Goal: Information Seeking & Learning: Learn about a topic

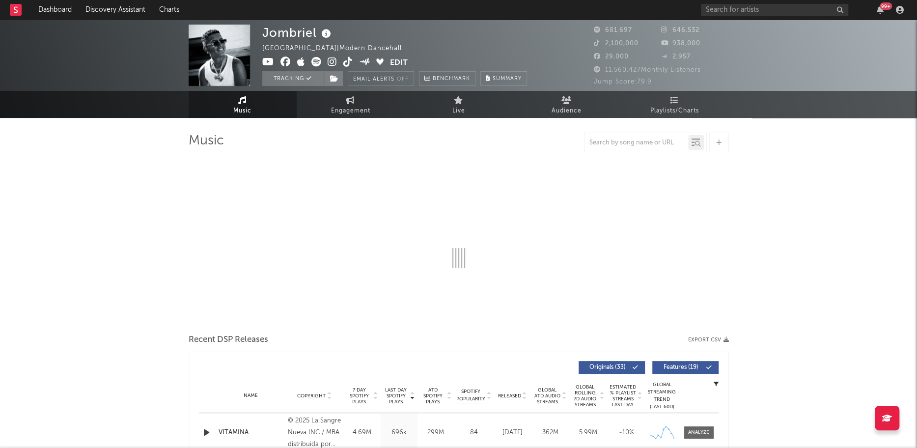
select select "6m"
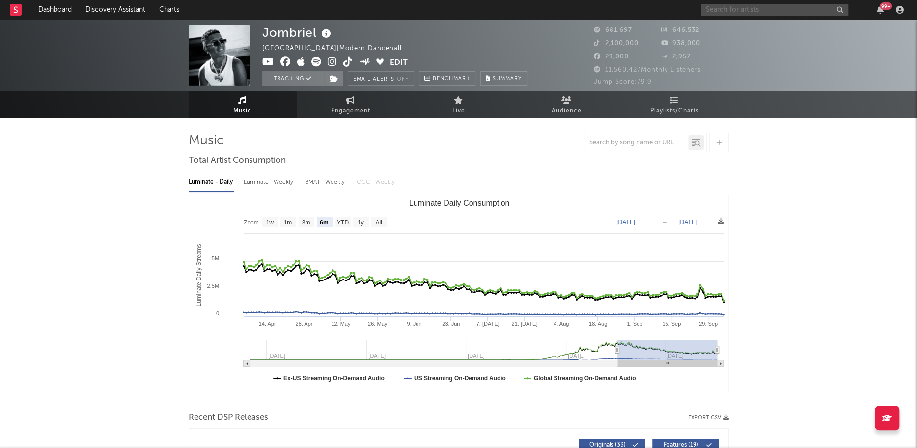
click at [737, 7] on input "text" at bounding box center [774, 10] width 147 height 12
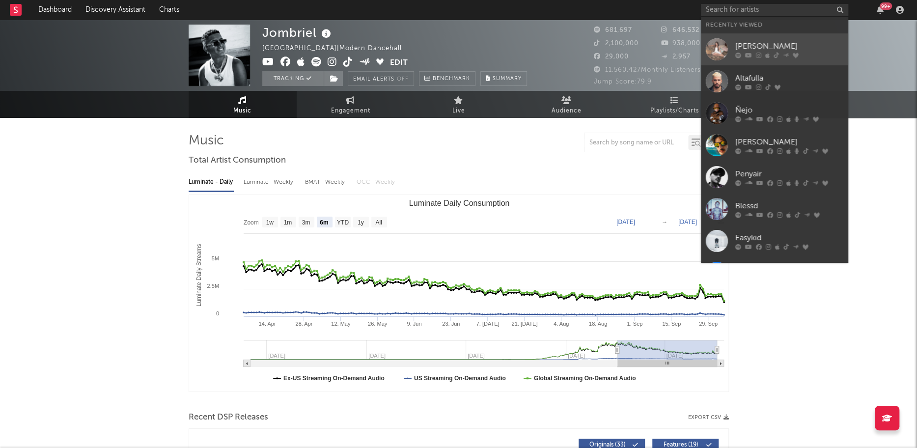
click at [718, 39] on div at bounding box center [717, 49] width 22 height 22
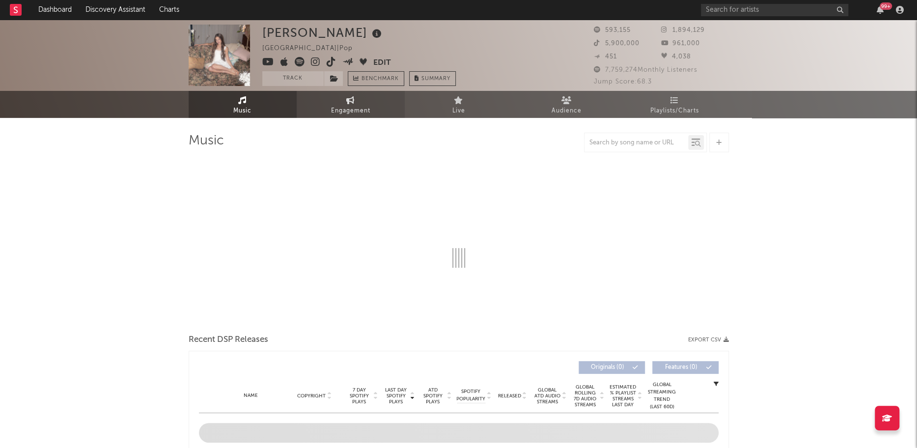
click at [363, 106] on span "Engagement" at bounding box center [350, 111] width 39 height 12
select select "1w"
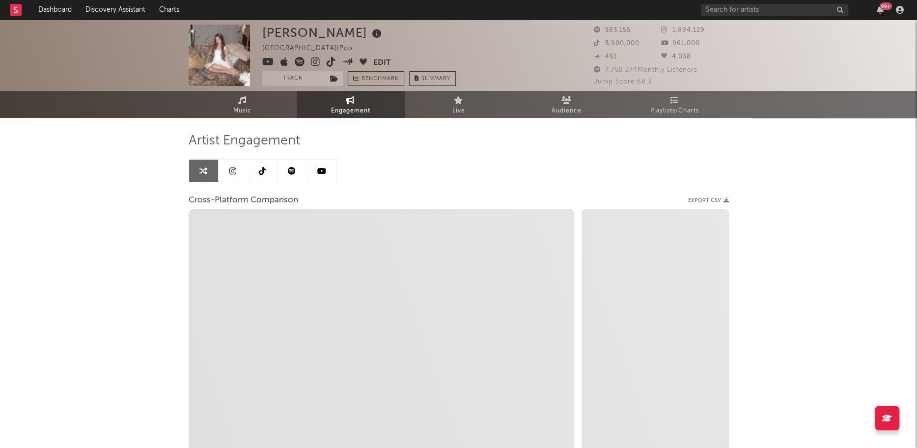
click at [318, 171] on icon at bounding box center [321, 171] width 9 height 8
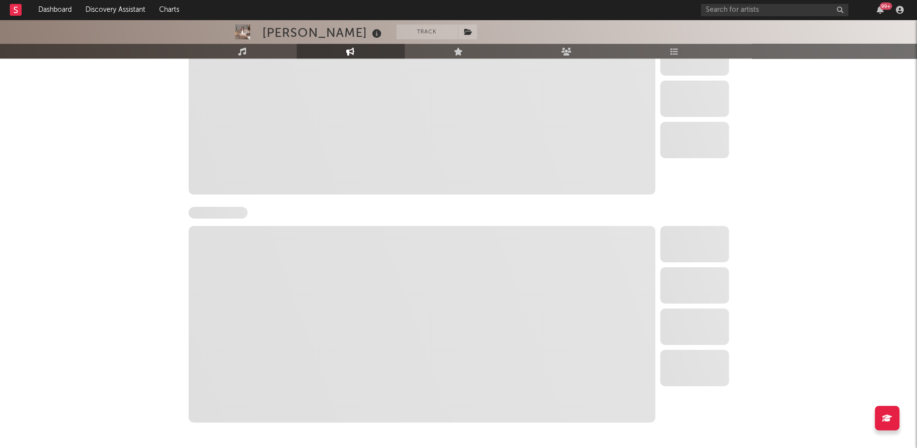
scroll to position [939, 0]
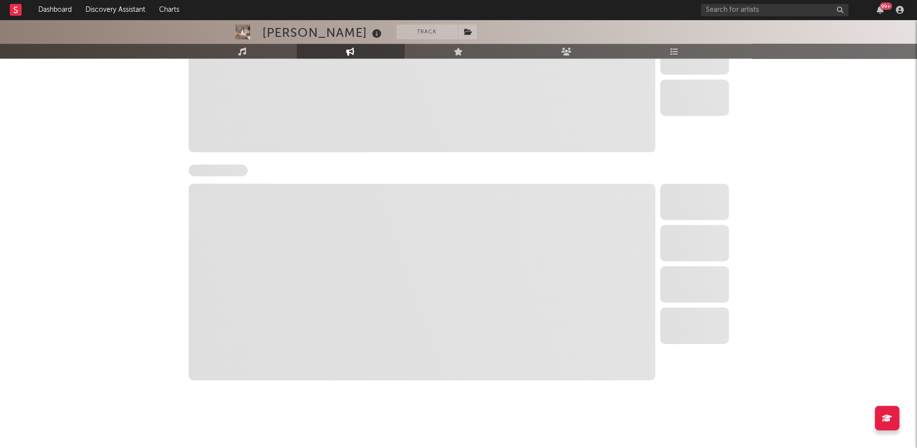
select select "6m"
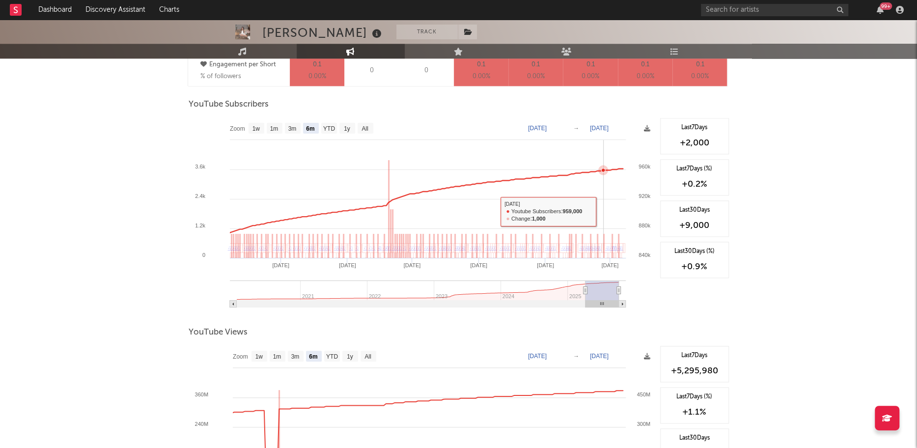
scroll to position [702, 0]
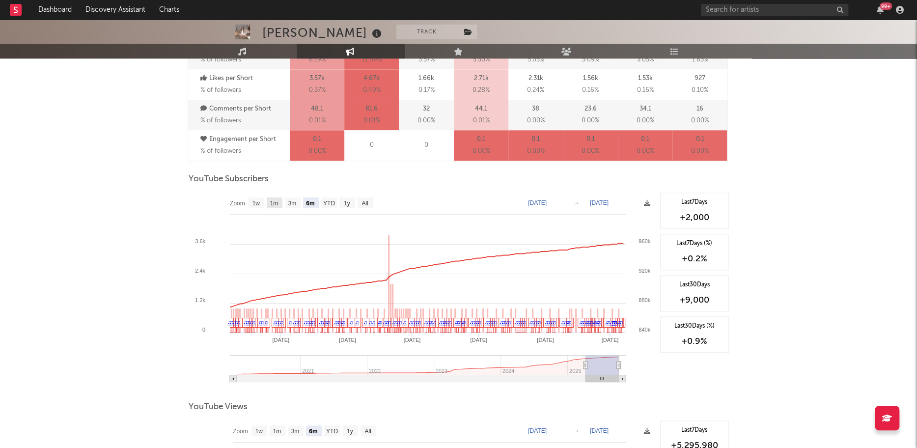
click at [279, 205] on rect at bounding box center [275, 202] width 16 height 11
select select "1m"
type input "[DATE]"
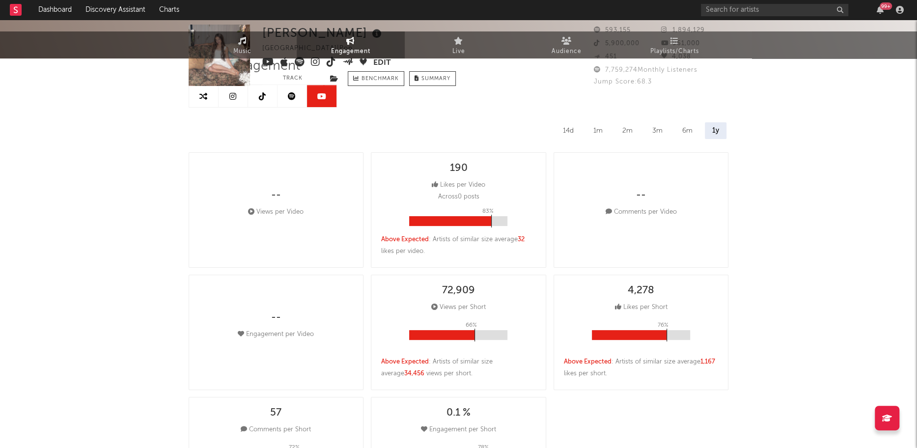
scroll to position [0, 0]
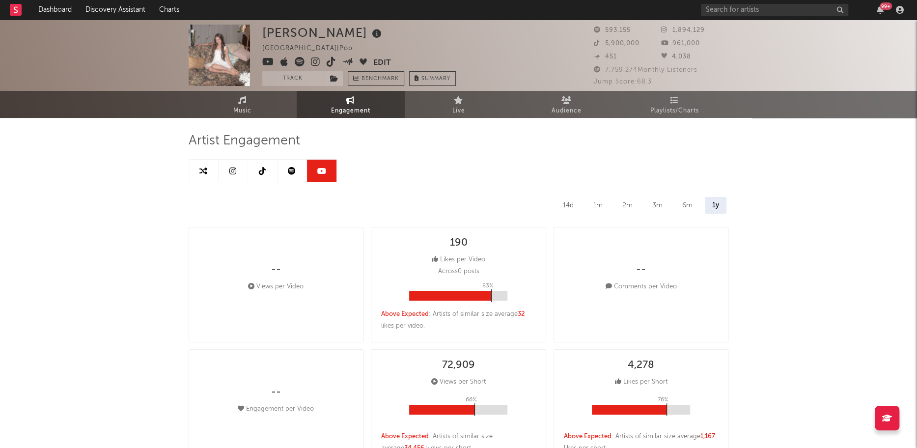
click at [237, 169] on link at bounding box center [233, 171] width 29 height 22
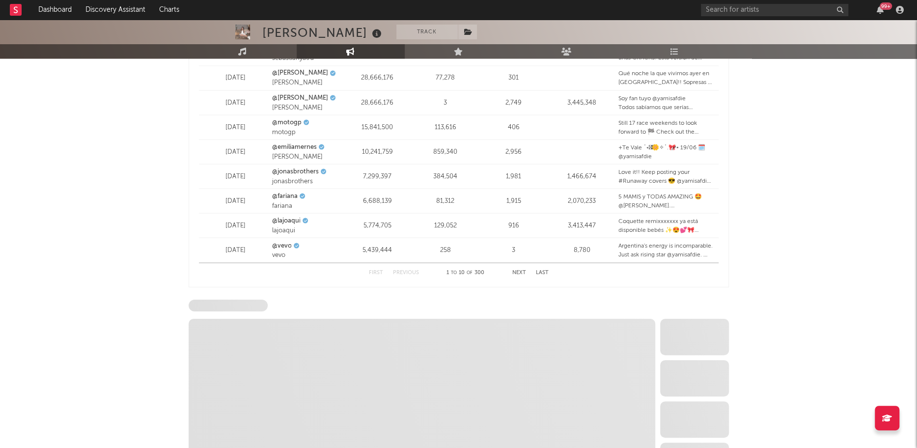
scroll to position [1415, 0]
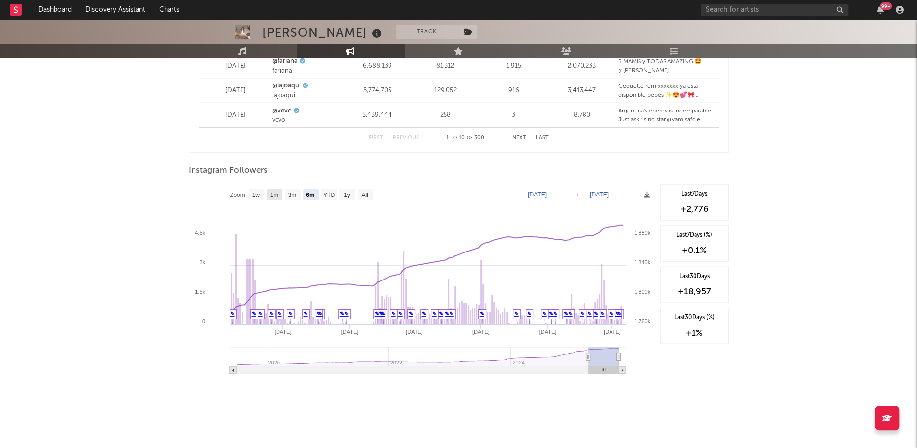
click at [269, 191] on rect at bounding box center [275, 194] width 16 height 11
select select "1m"
type input "[DATE]"
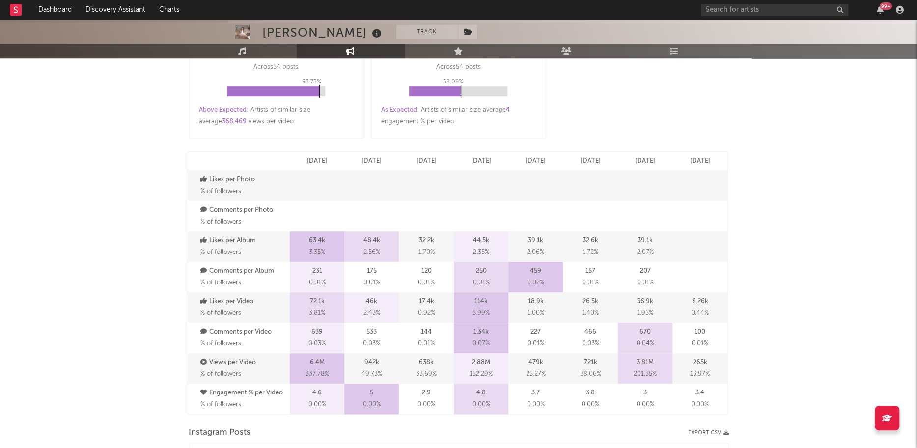
scroll to position [0, 0]
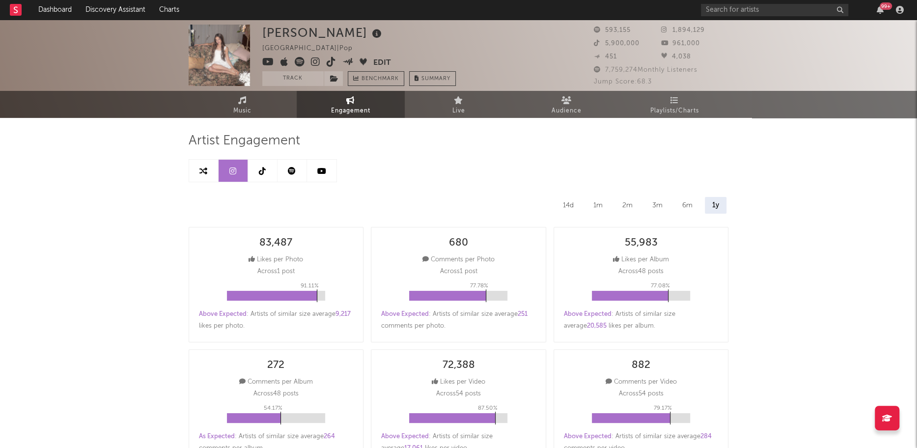
click at [256, 163] on link at bounding box center [262, 171] width 29 height 22
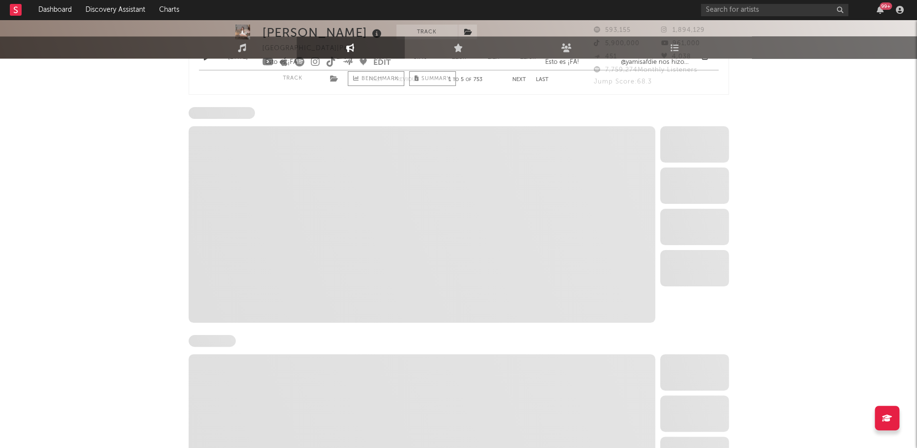
select select "6m"
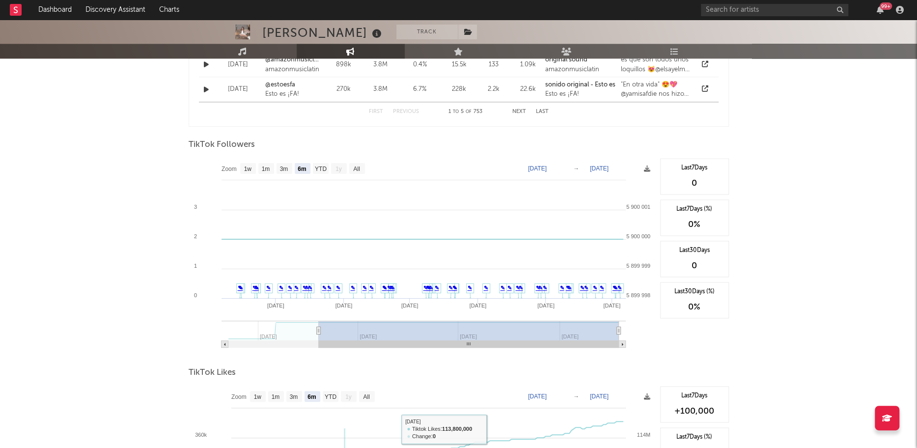
scroll to position [850, 0]
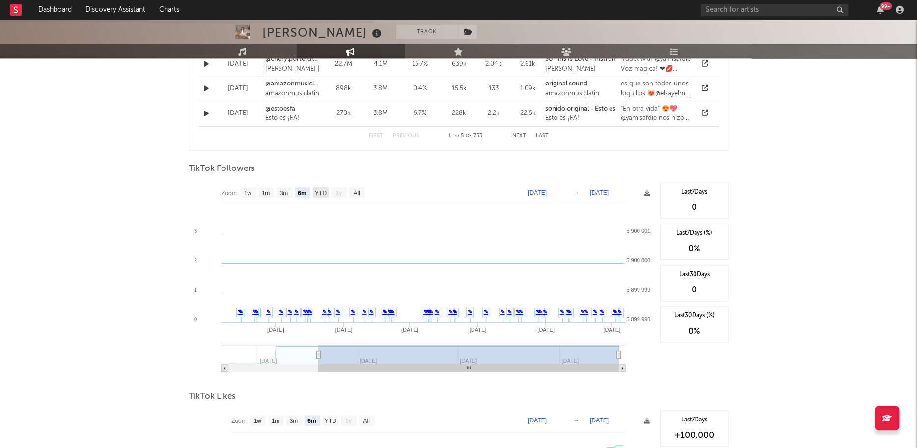
click at [314, 192] on rect at bounding box center [321, 192] width 16 height 11
select select "YTD"
type input "[DATE]"
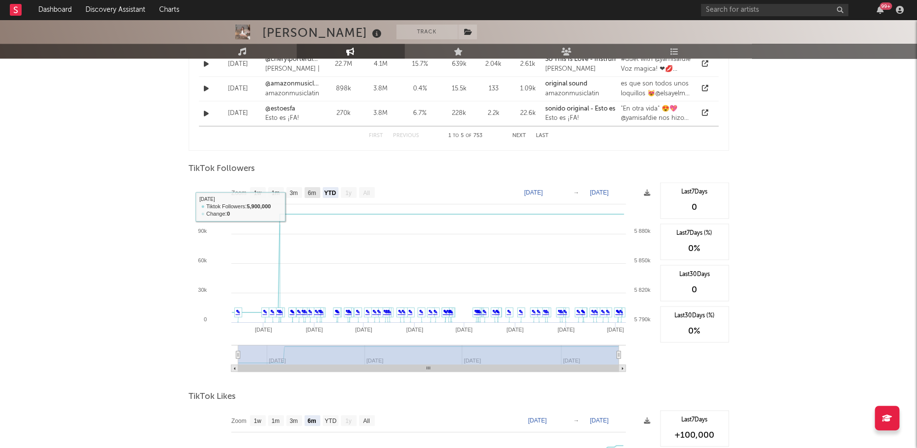
click at [307, 193] on text "6m" at bounding box center [311, 193] width 8 height 7
select select "6m"
type input "[DATE]"
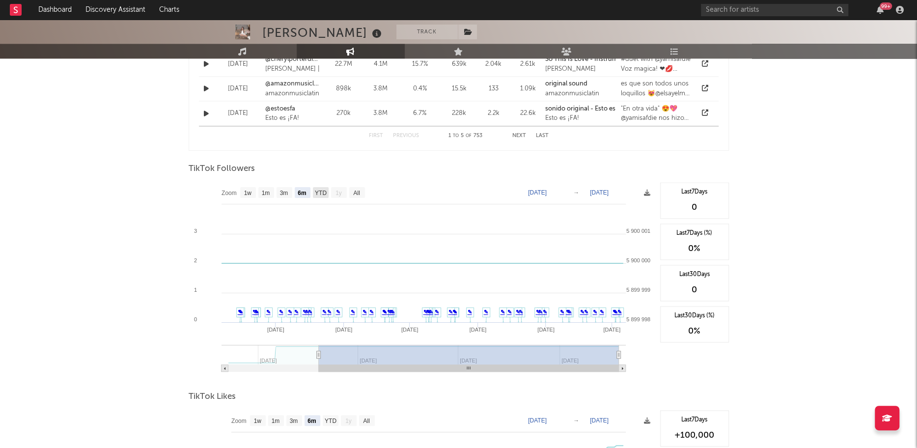
click at [322, 194] on rect at bounding box center [321, 192] width 16 height 11
select select "YTD"
type input "[DATE]"
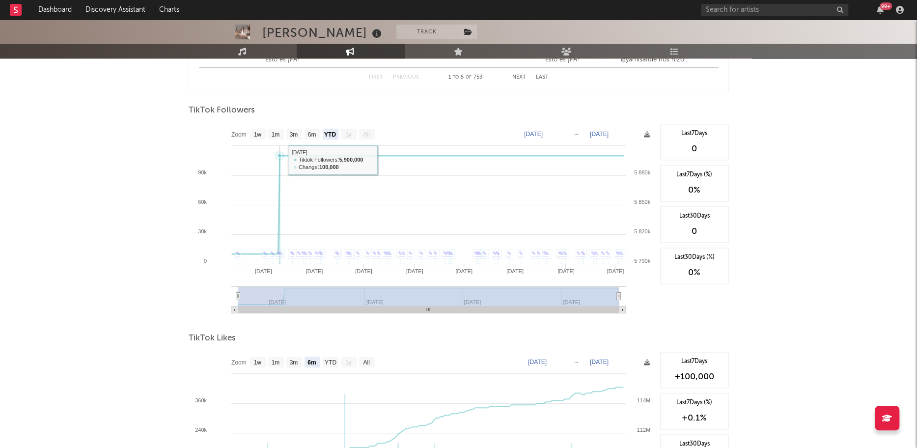
scroll to position [1076, 0]
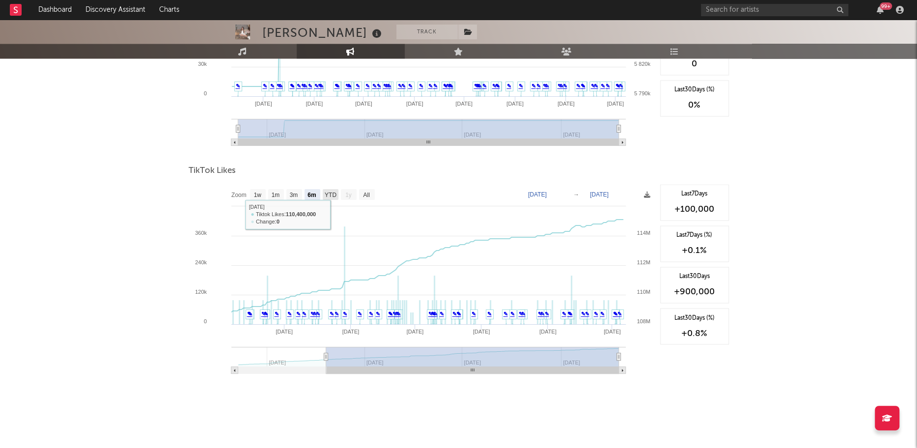
click at [331, 192] on text "YTD" at bounding box center [330, 195] width 12 height 7
select select "YTD"
type input "[DATE]"
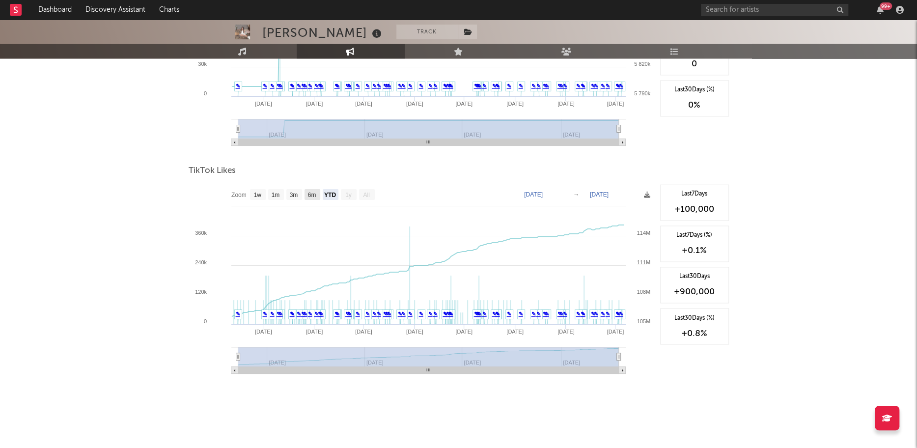
click at [309, 192] on text "6m" at bounding box center [311, 195] width 8 height 7
select select "6m"
type input "[DATE]"
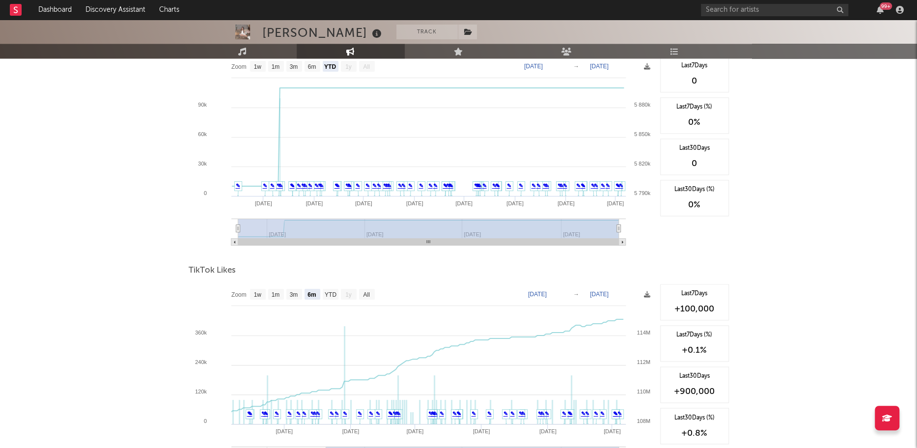
scroll to position [817, 0]
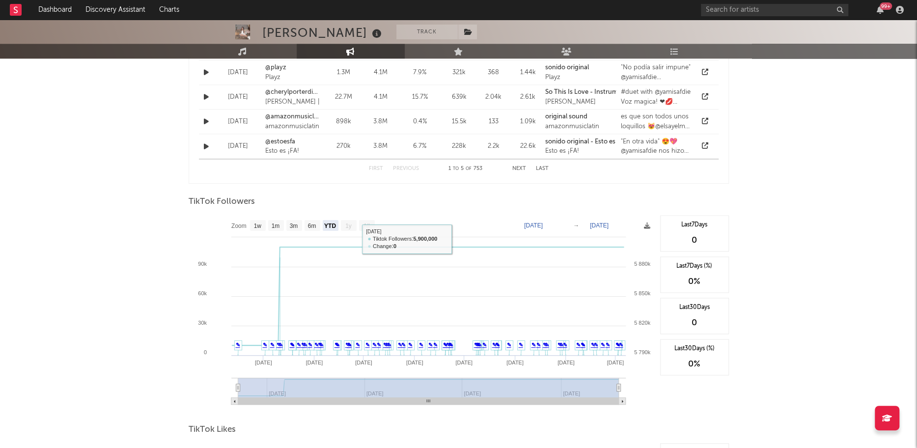
click at [543, 222] on text "[DATE]" at bounding box center [533, 225] width 19 height 7
click at [556, 224] on input "[DATE]" at bounding box center [540, 225] width 46 height 10
click at [562, 224] on input "[DATE]" at bounding box center [540, 225] width 46 height 10
click at [586, 202] on div "TikTok Followers" at bounding box center [459, 201] width 540 height 17
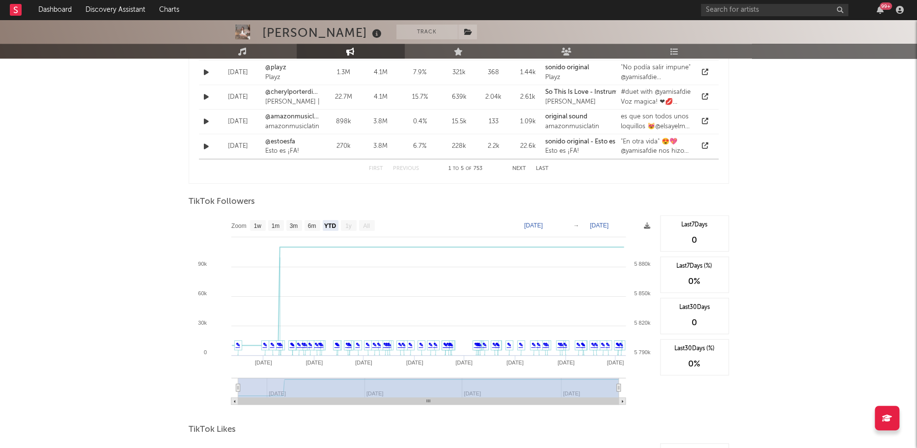
click at [529, 225] on text "[DATE]" at bounding box center [533, 225] width 19 height 7
type input "[DATE]"
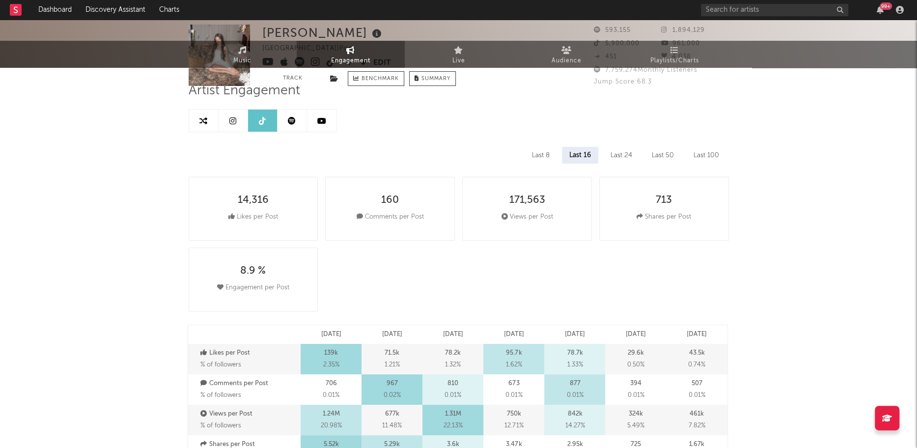
scroll to position [0, 0]
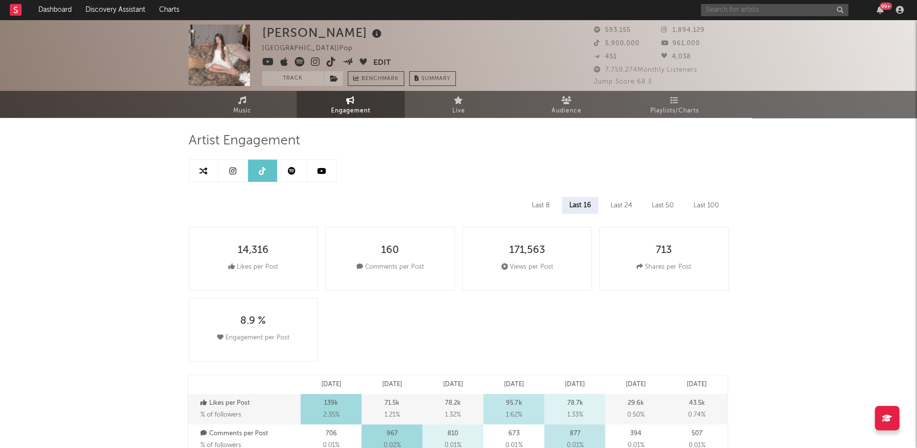
click at [739, 15] on input "text" at bounding box center [774, 10] width 147 height 12
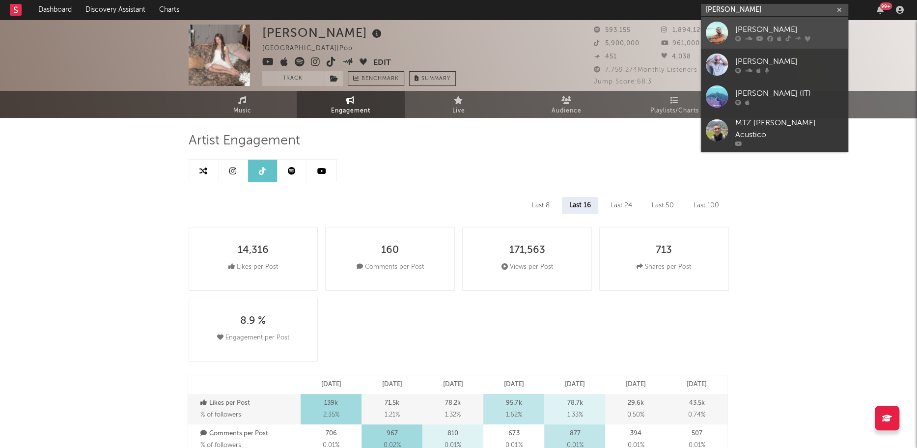
type input "[PERSON_NAME]"
click at [708, 37] on div at bounding box center [717, 33] width 22 height 22
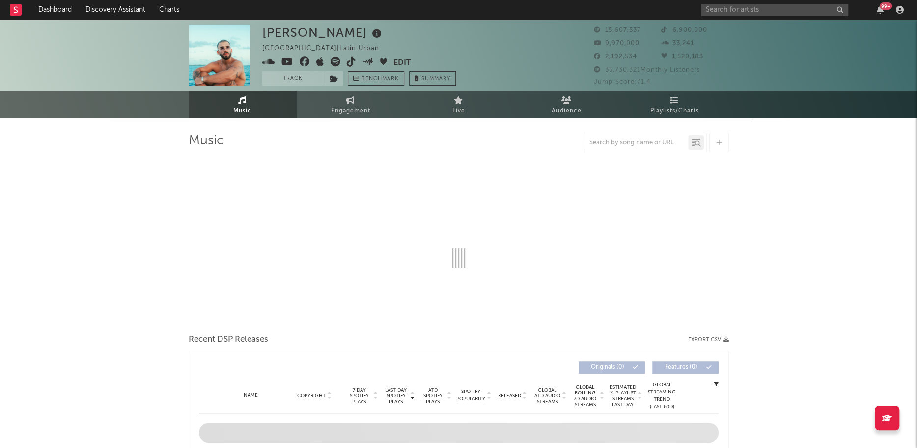
select select "6m"
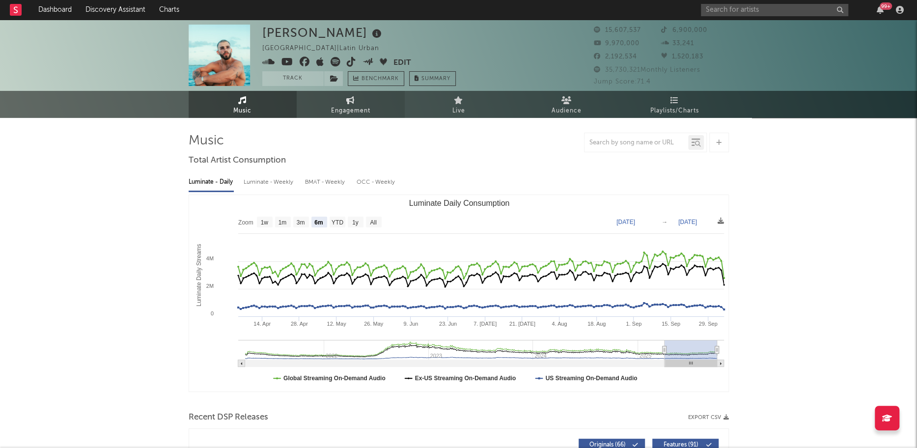
click at [327, 113] on link "Engagement" at bounding box center [351, 104] width 108 height 27
select select "1w"
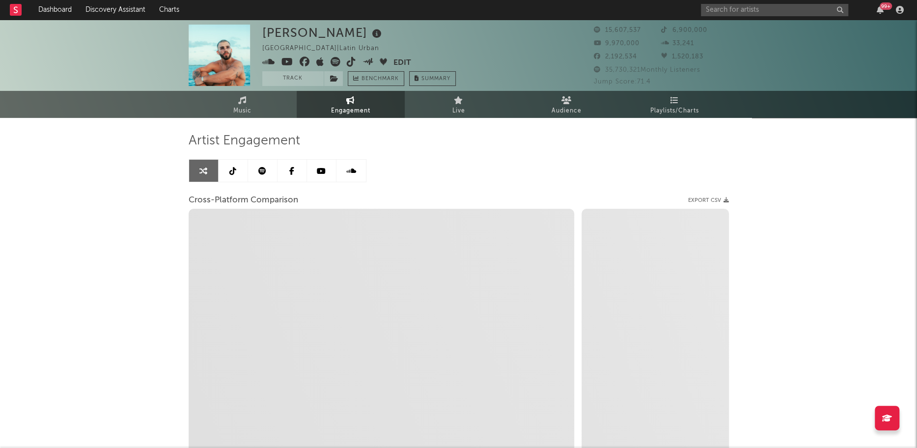
scroll to position [87, 0]
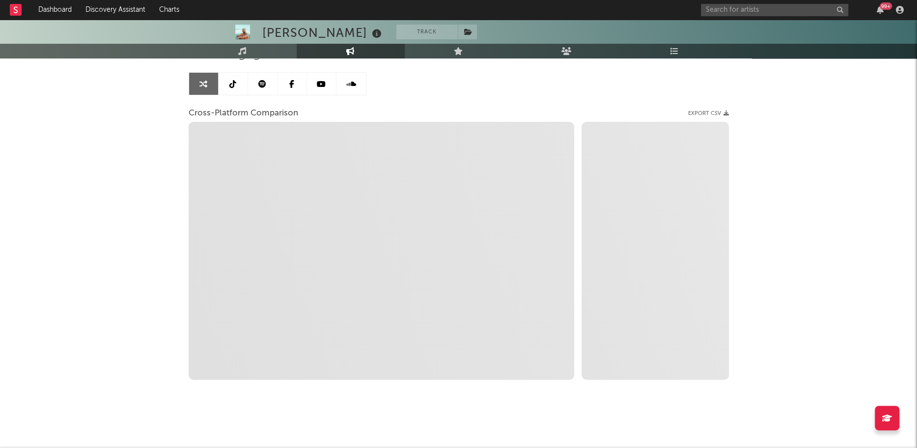
select select "1m"
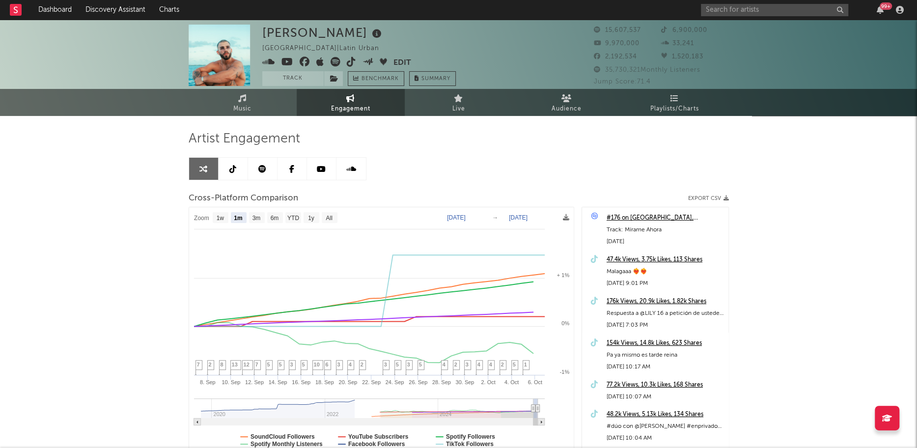
scroll to position [0, 0]
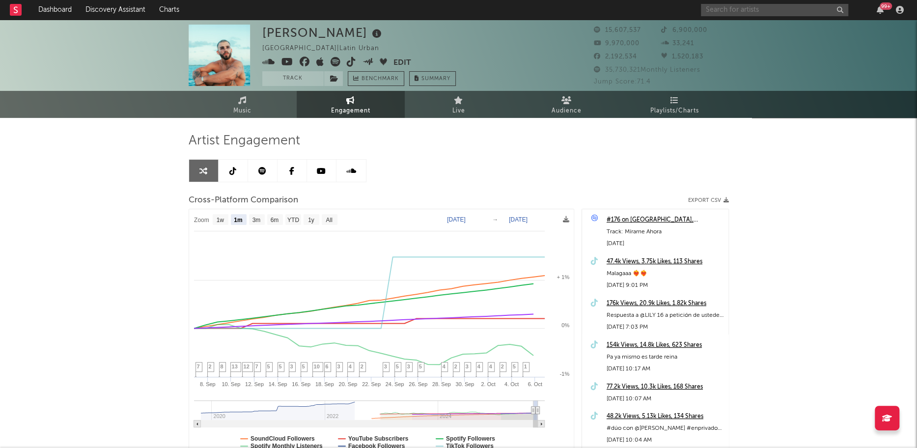
click at [759, 6] on input "text" at bounding box center [774, 10] width 147 height 12
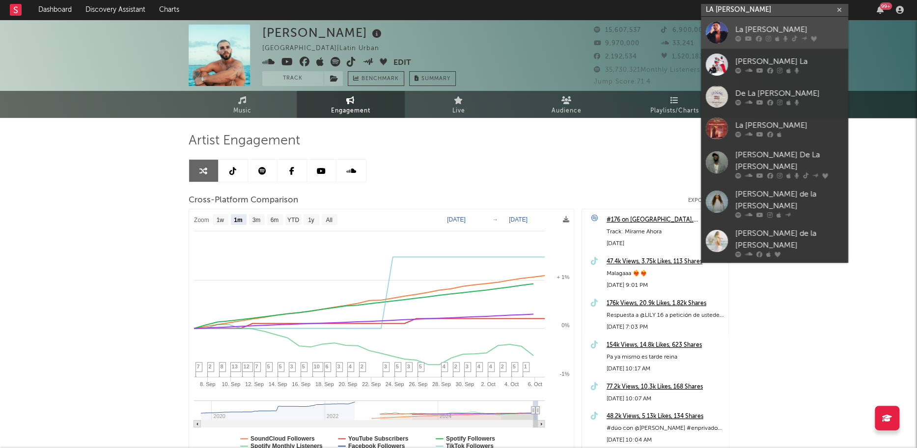
type input "LA [PERSON_NAME]"
click at [713, 31] on div at bounding box center [717, 33] width 22 height 22
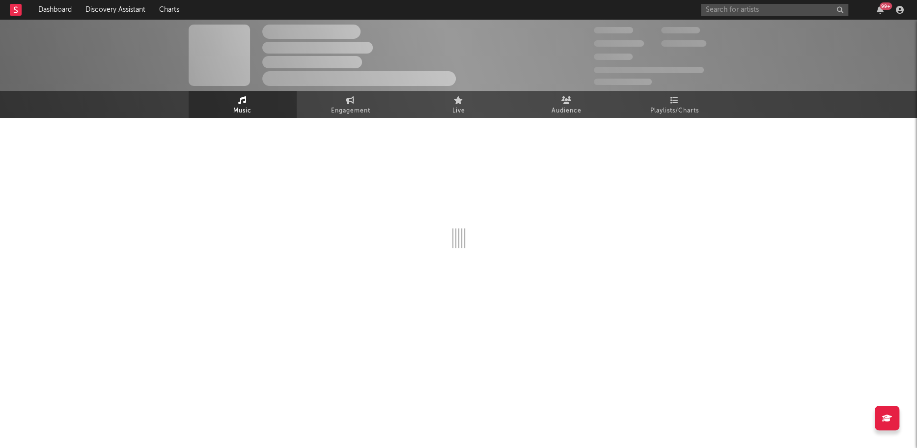
select select "6m"
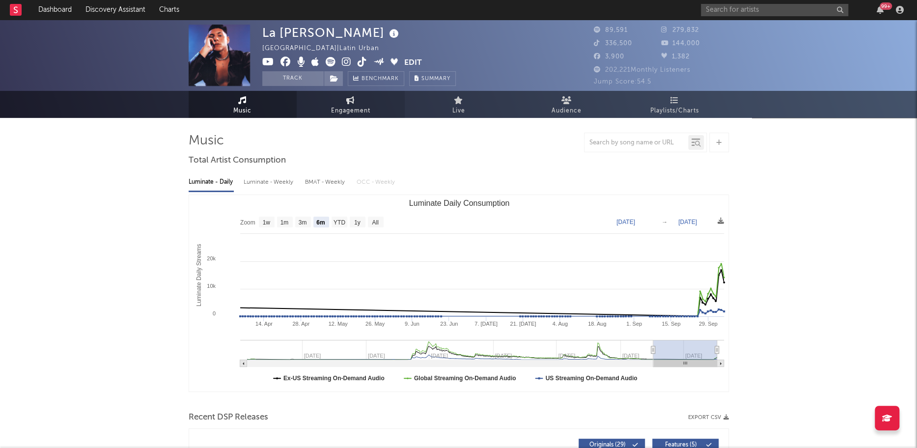
click at [352, 105] on span "Engagement" at bounding box center [350, 111] width 39 height 12
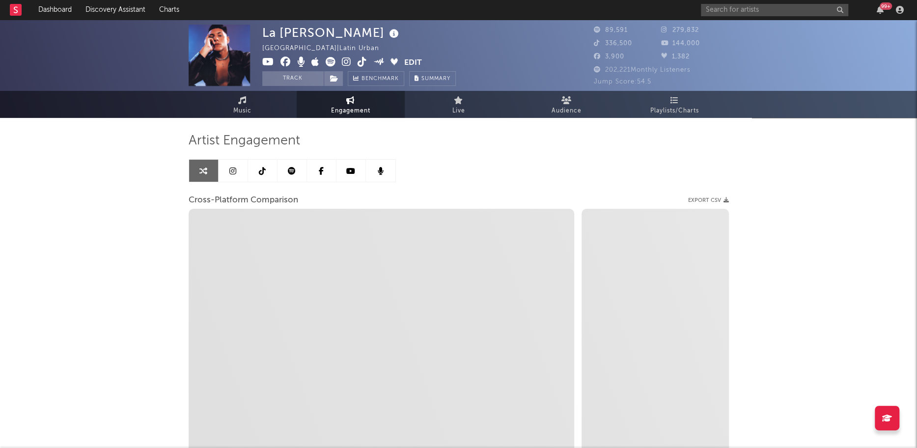
select select "1w"
select select "1m"
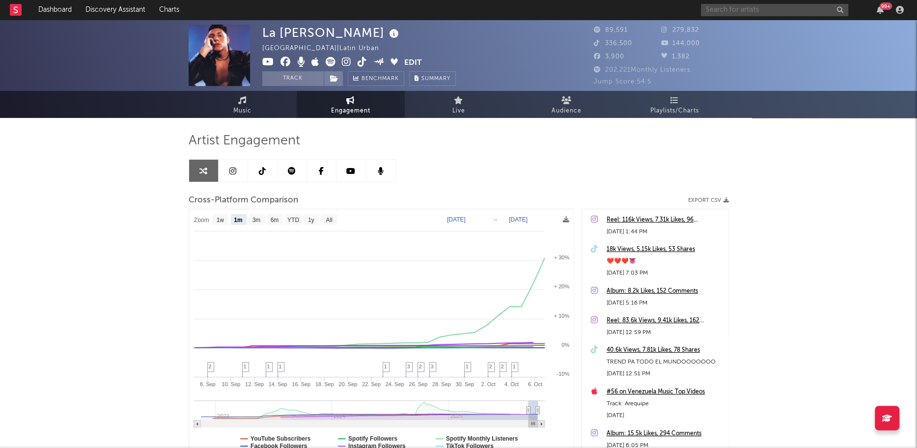
click at [735, 13] on input "text" at bounding box center [774, 10] width 147 height 12
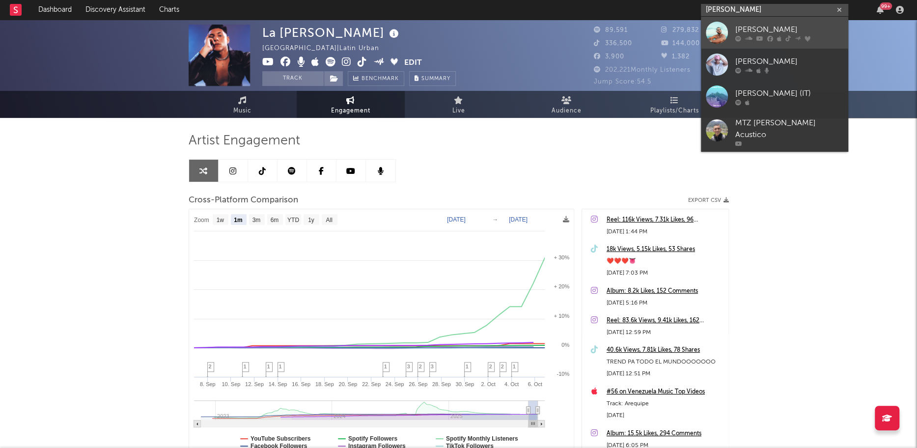
type input "[PERSON_NAME]"
click at [714, 32] on div at bounding box center [717, 33] width 22 height 22
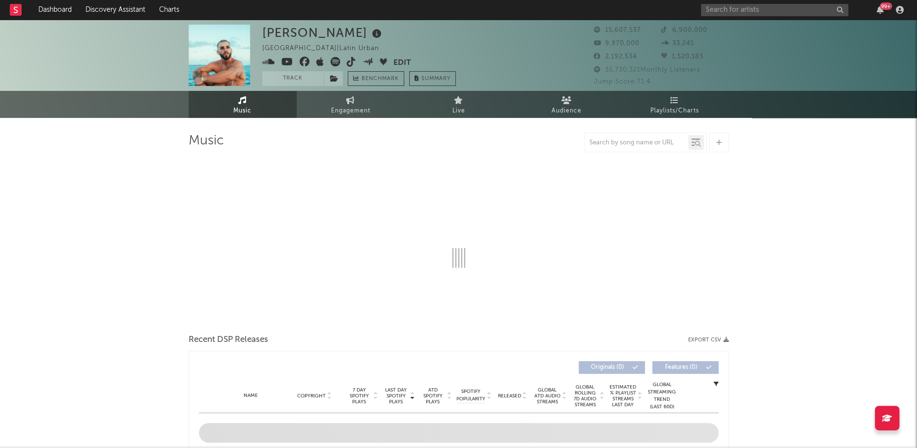
select select "6m"
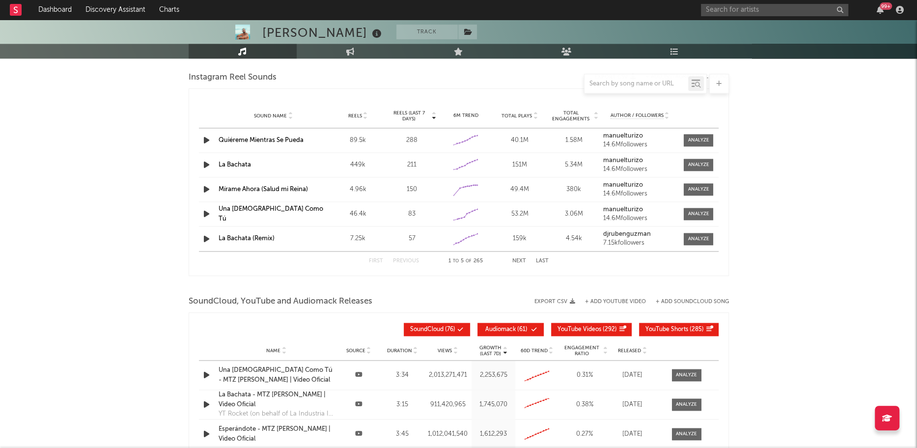
scroll to position [1053, 0]
